Goal: Navigation & Orientation: Find specific page/section

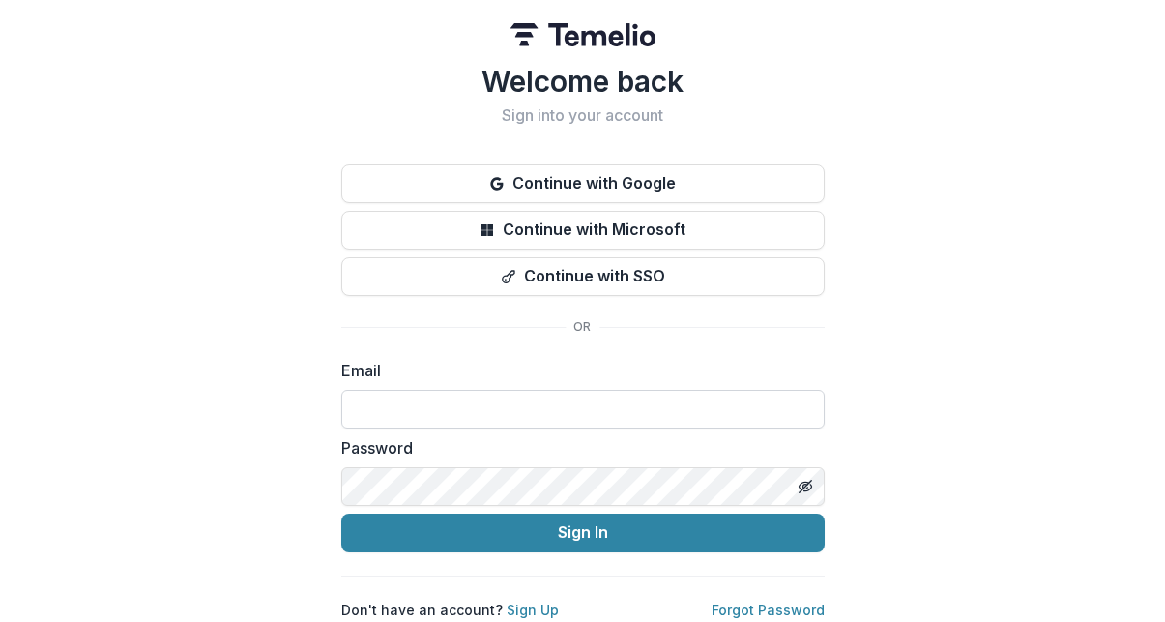
click at [541, 412] on input at bounding box center [583, 409] width 484 height 39
type input "**********"
click at [341, 514] on button "Sign In" at bounding box center [583, 533] width 484 height 39
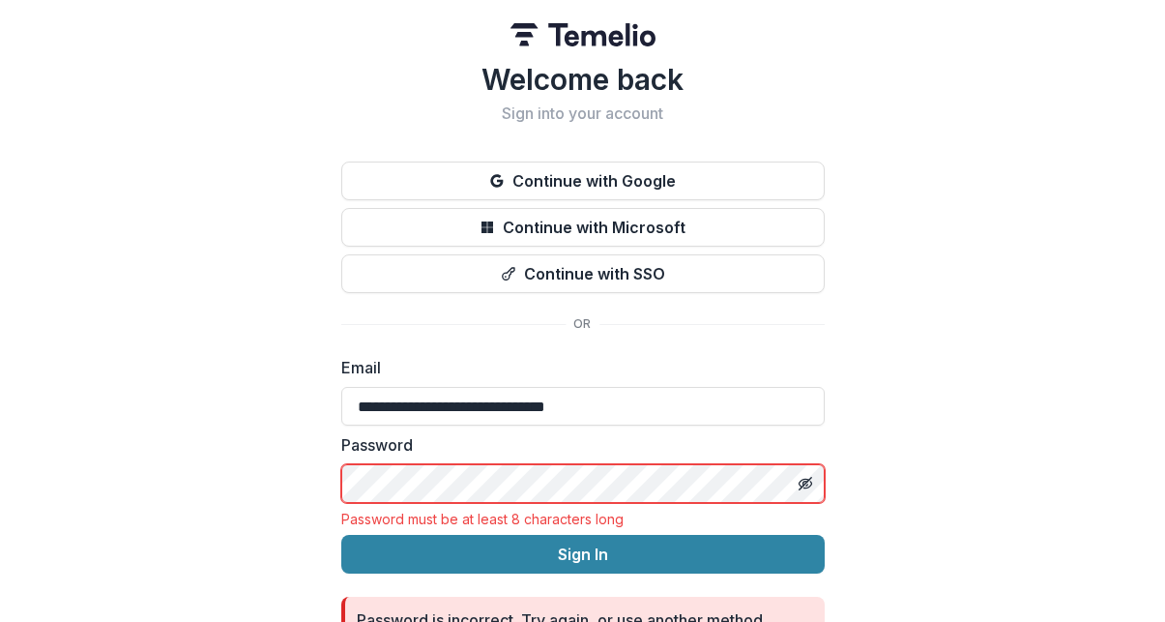
click at [341, 535] on button "Sign In" at bounding box center [583, 554] width 484 height 39
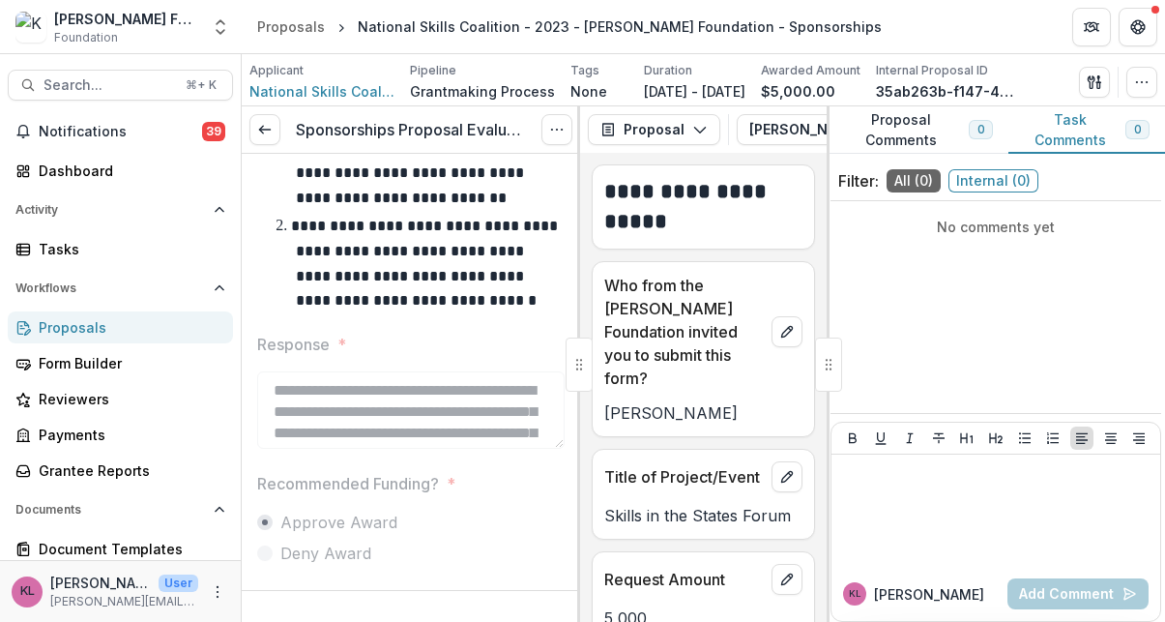
scroll to position [247, 0]
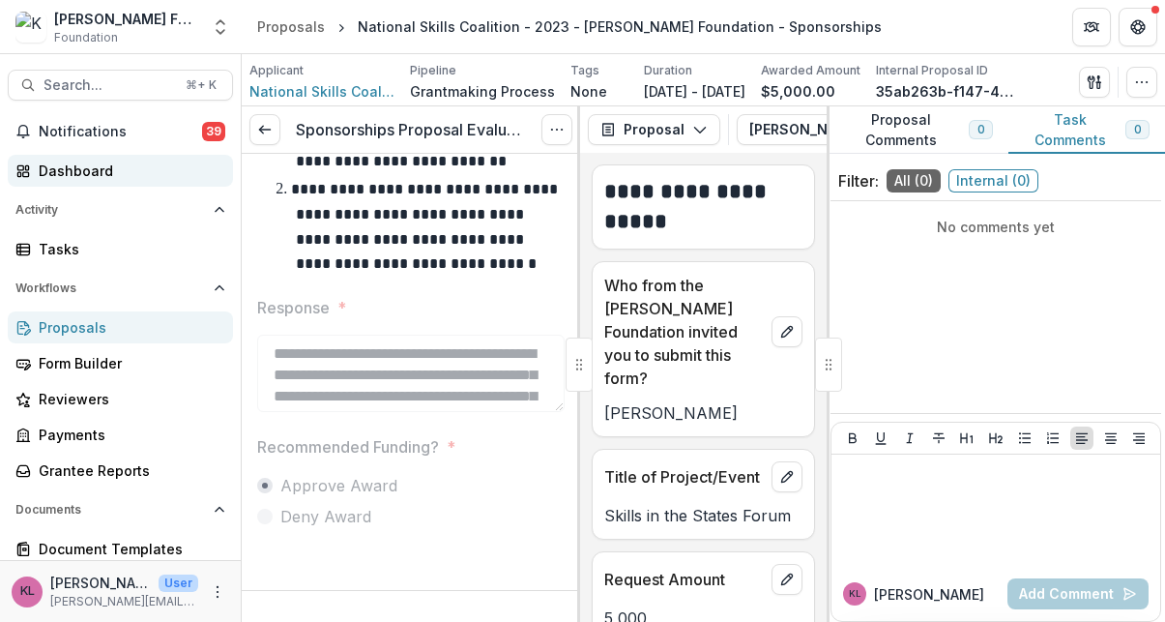
click at [123, 174] on div "Dashboard" at bounding box center [128, 171] width 179 height 20
